Goal: Task Accomplishment & Management: Complete application form

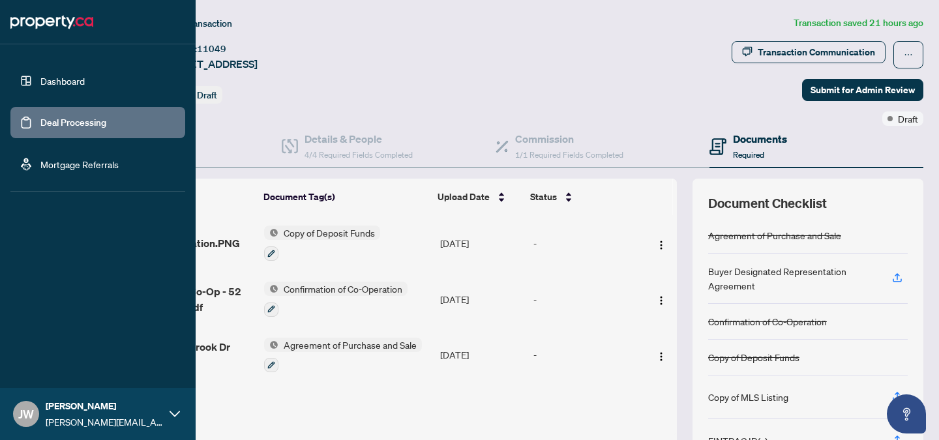
click at [76, 125] on link "Deal Processing" at bounding box center [73, 123] width 66 height 12
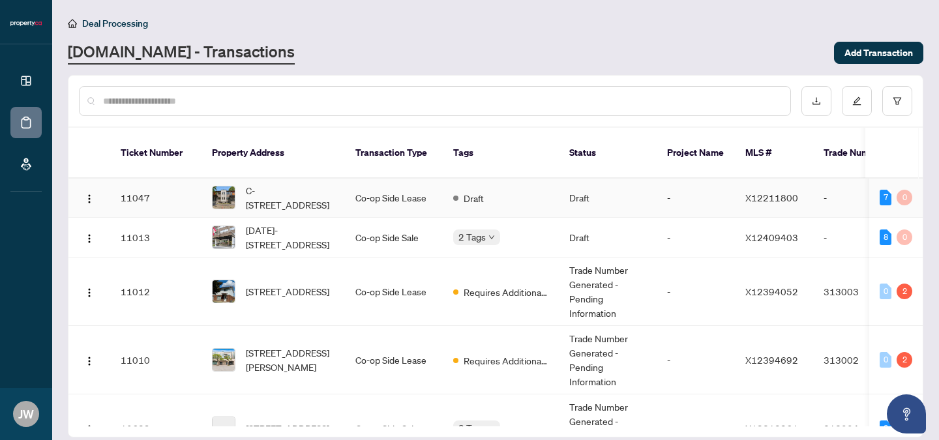
scroll to position [121, 0]
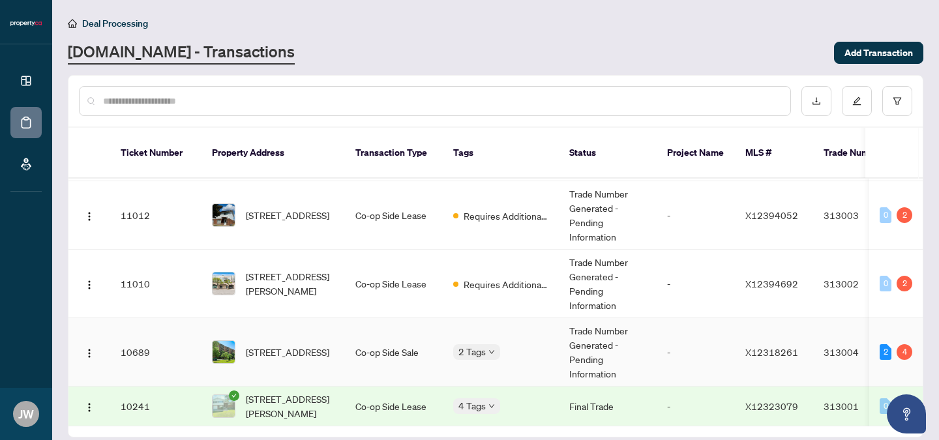
click at [397, 339] on td "Co-op Side Sale" at bounding box center [394, 352] width 98 height 68
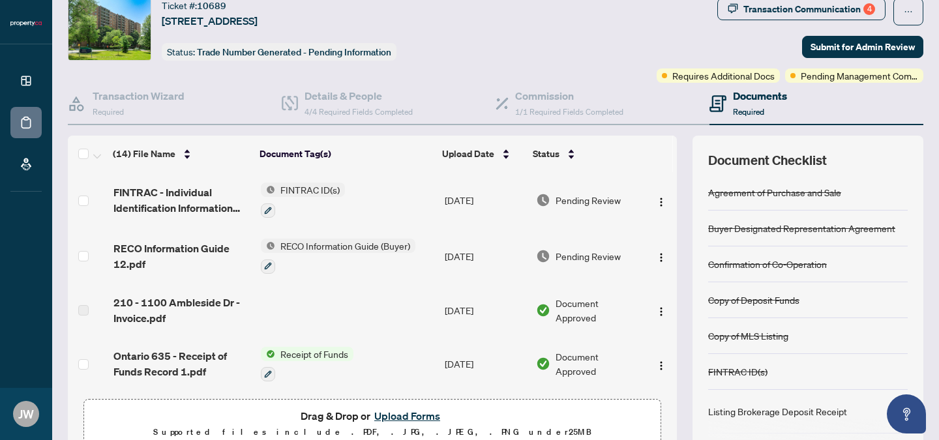
scroll to position [105, 0]
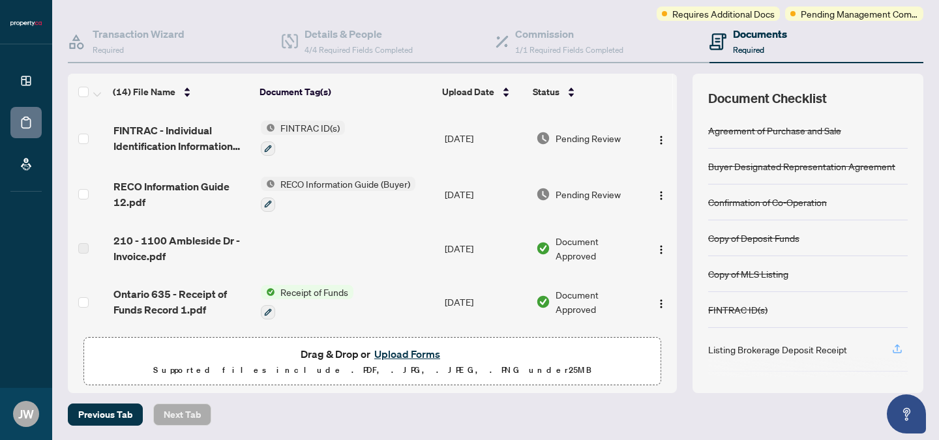
click at [893, 351] on div "Agreement of Purchase and Sale Buyer Designated Representation Agreement Confir…" at bounding box center [808, 245] width 200 height 265
click at [893, 350] on icon "button" at bounding box center [897, 351] width 9 height 3
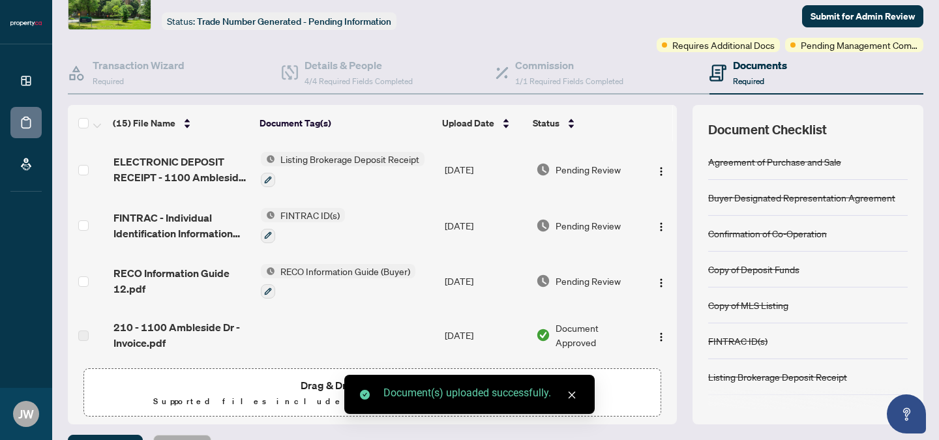
scroll to position [0, 0]
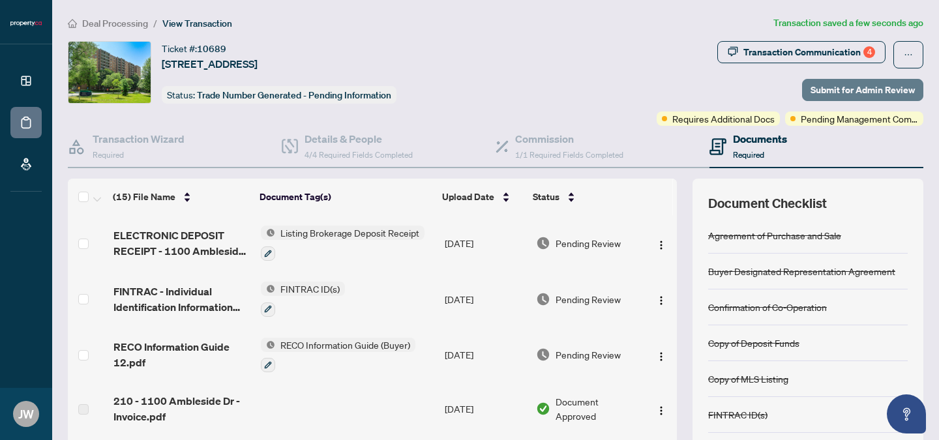
click at [830, 89] on span "Submit for Admin Review" at bounding box center [863, 90] width 104 height 21
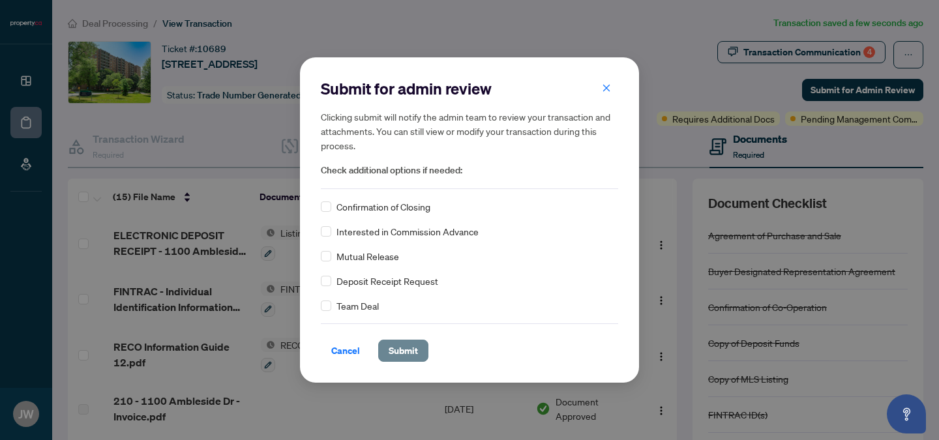
click at [406, 348] on span "Submit" at bounding box center [403, 351] width 29 height 21
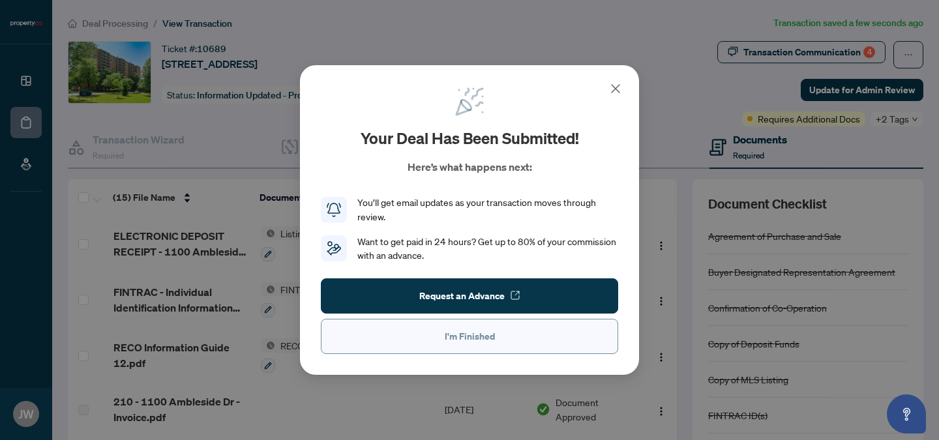
click at [502, 339] on button "I'm Finished" at bounding box center [469, 336] width 297 height 35
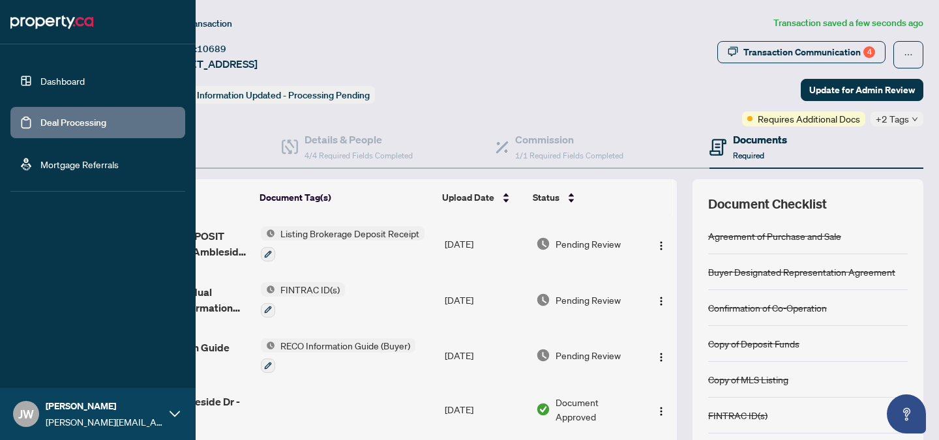
click at [69, 118] on link "Deal Processing" at bounding box center [73, 123] width 66 height 12
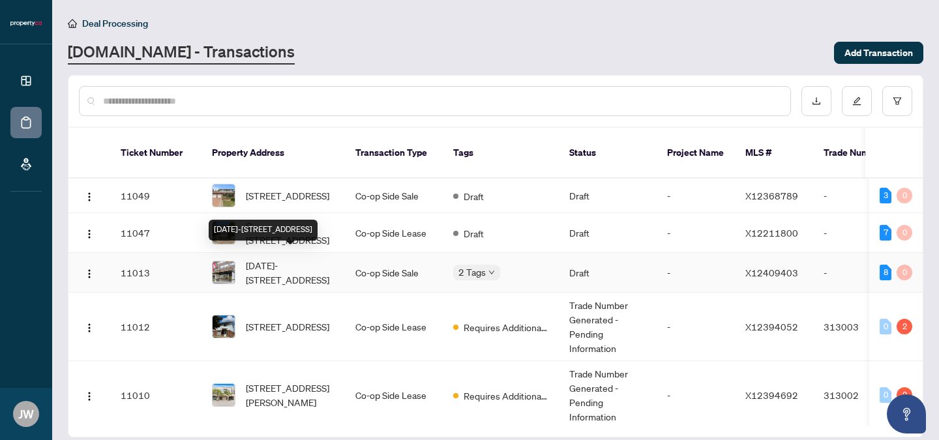
click at [299, 265] on span "[DATE]-[STREET_ADDRESS]" at bounding box center [290, 272] width 89 height 29
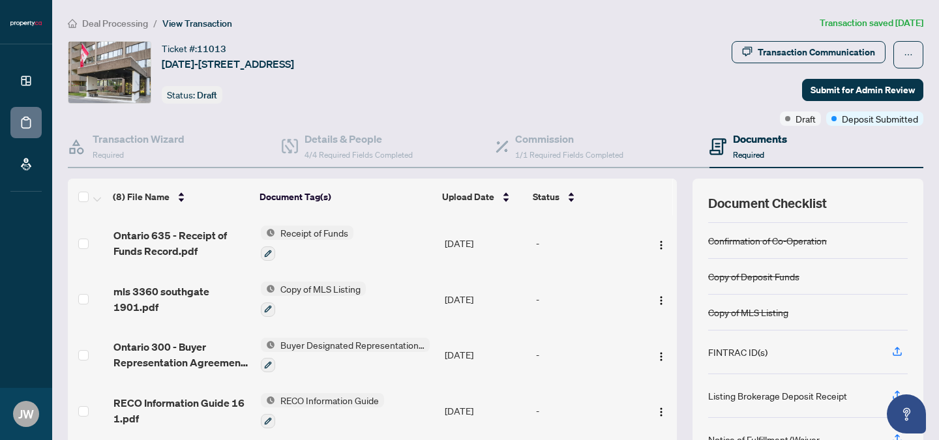
scroll to position [122, 0]
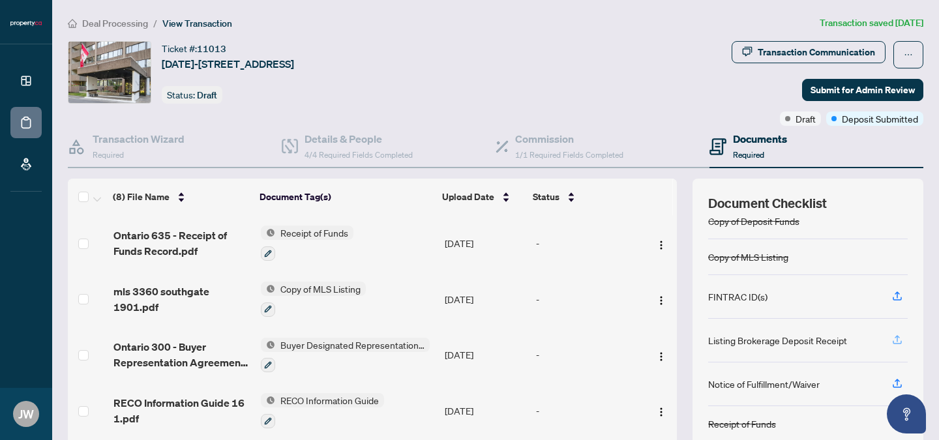
click at [892, 343] on icon "button" at bounding box center [898, 340] width 12 height 12
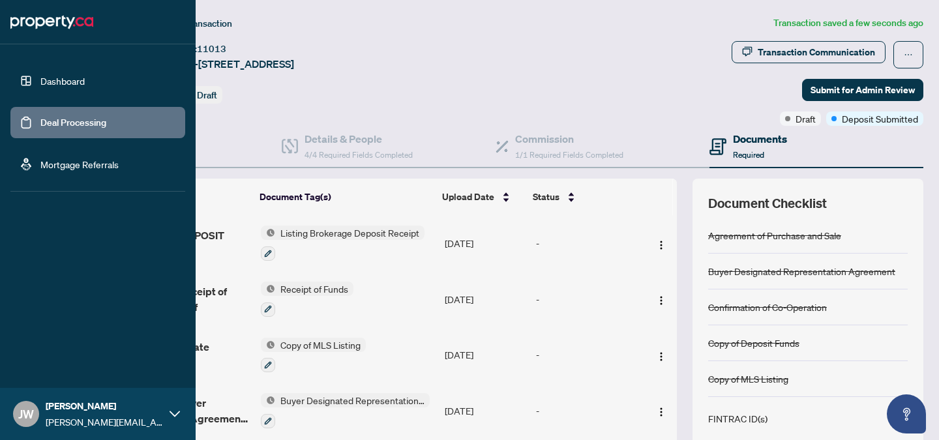
click at [72, 87] on link "Dashboard" at bounding box center [62, 81] width 44 height 12
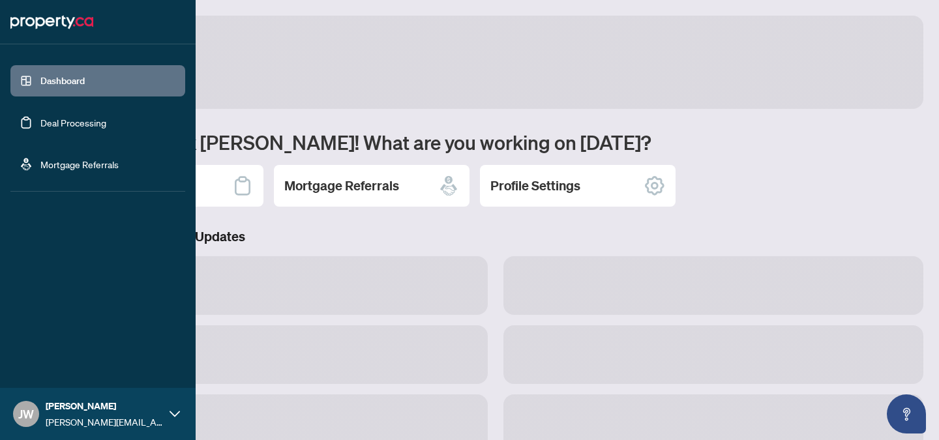
click at [69, 78] on link "Dashboard" at bounding box center [62, 81] width 44 height 12
